Goal: Information Seeking & Learning: Learn about a topic

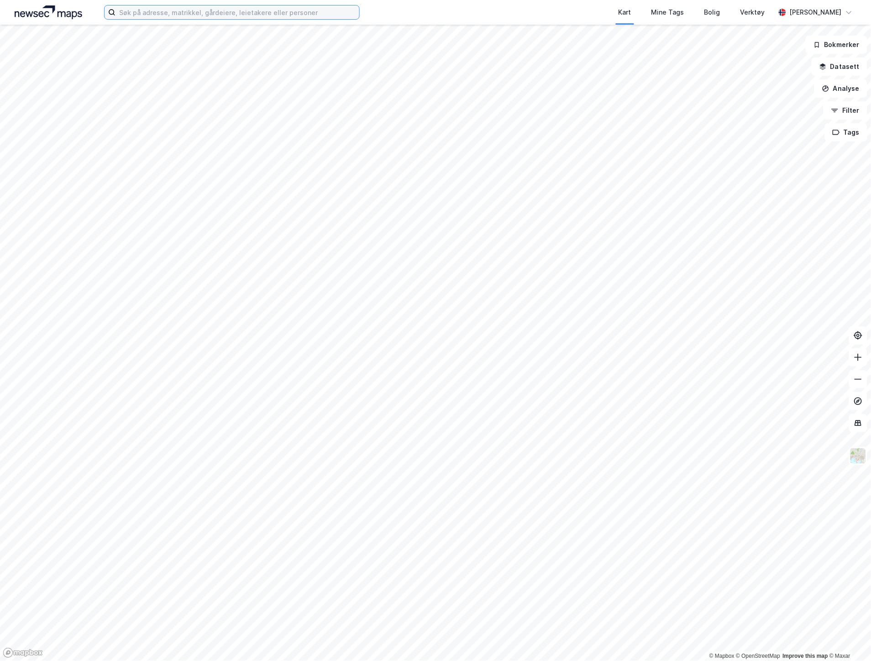
drag, startPoint x: 281, startPoint y: 8, endPoint x: 283, endPoint y: 15, distance: 7.1
click at [281, 8] on input at bounding box center [238, 12] width 244 height 14
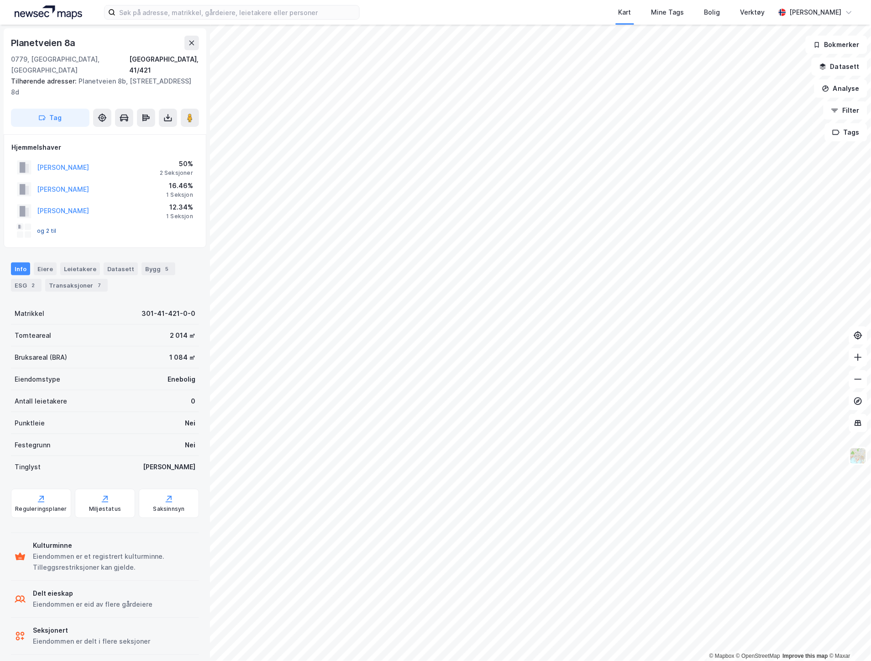
click at [0, 0] on button "og 2 til" at bounding box center [0, 0] width 0 height 0
